Goal: Find specific page/section: Find specific page/section

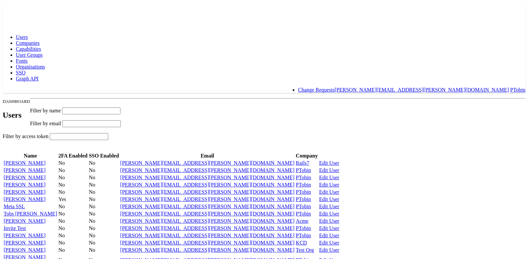
click at [40, 40] on span "Companies" at bounding box center [28, 43] width 24 height 6
